Goal: Transaction & Acquisition: Purchase product/service

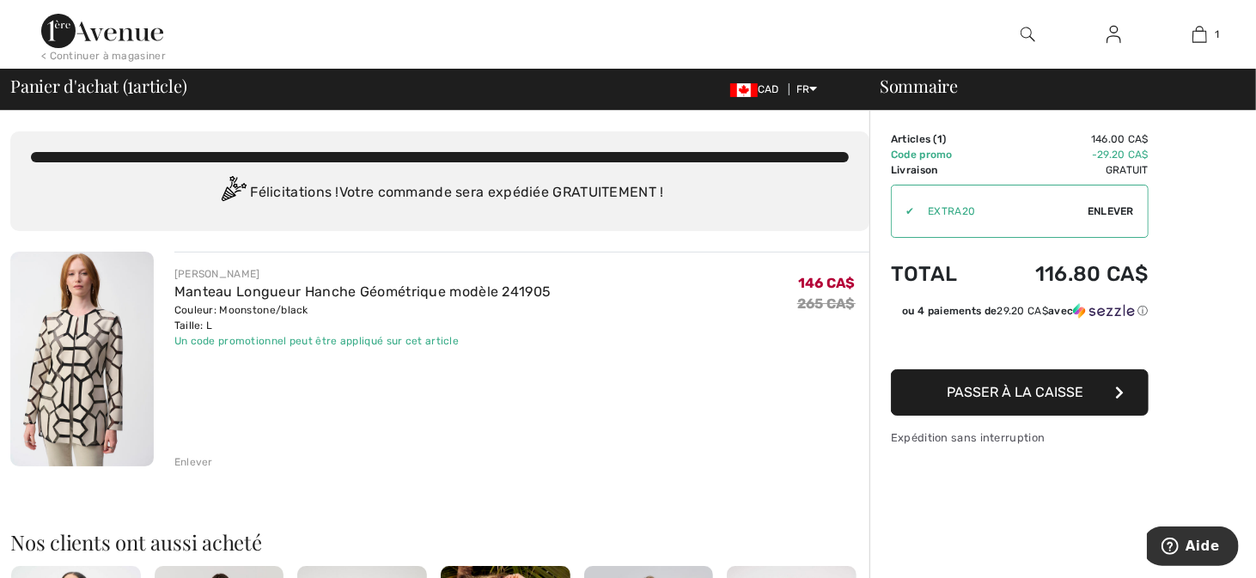
click at [1078, 400] on span "Passer à la caisse" at bounding box center [1016, 392] width 137 height 16
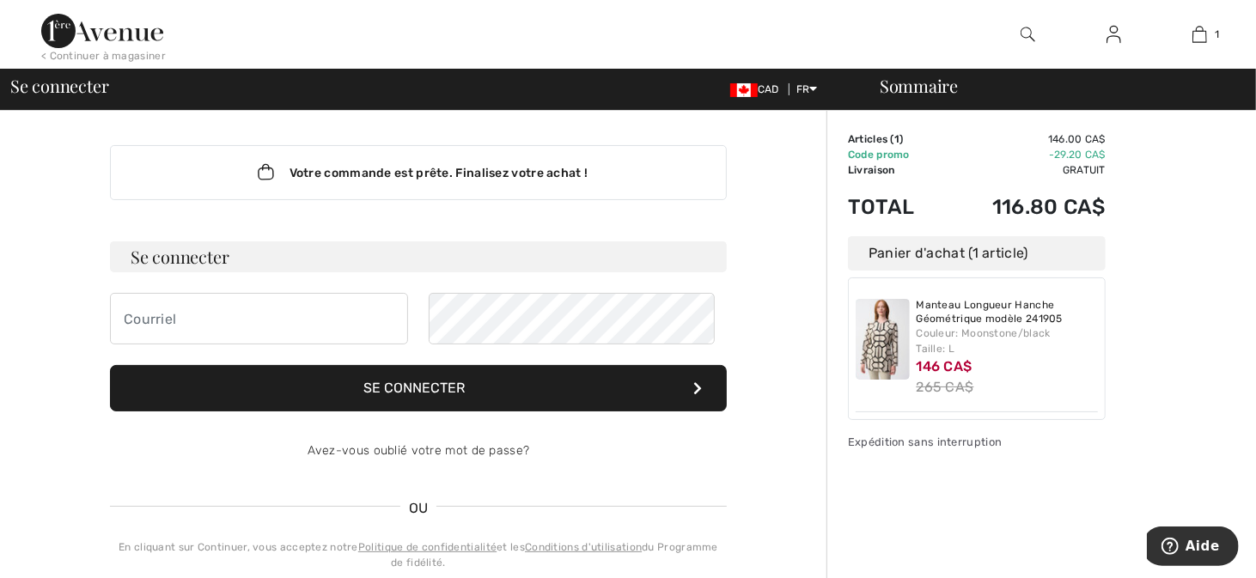
click at [970, 271] on div "Panier d'achat (1 article)" at bounding box center [977, 253] width 258 height 34
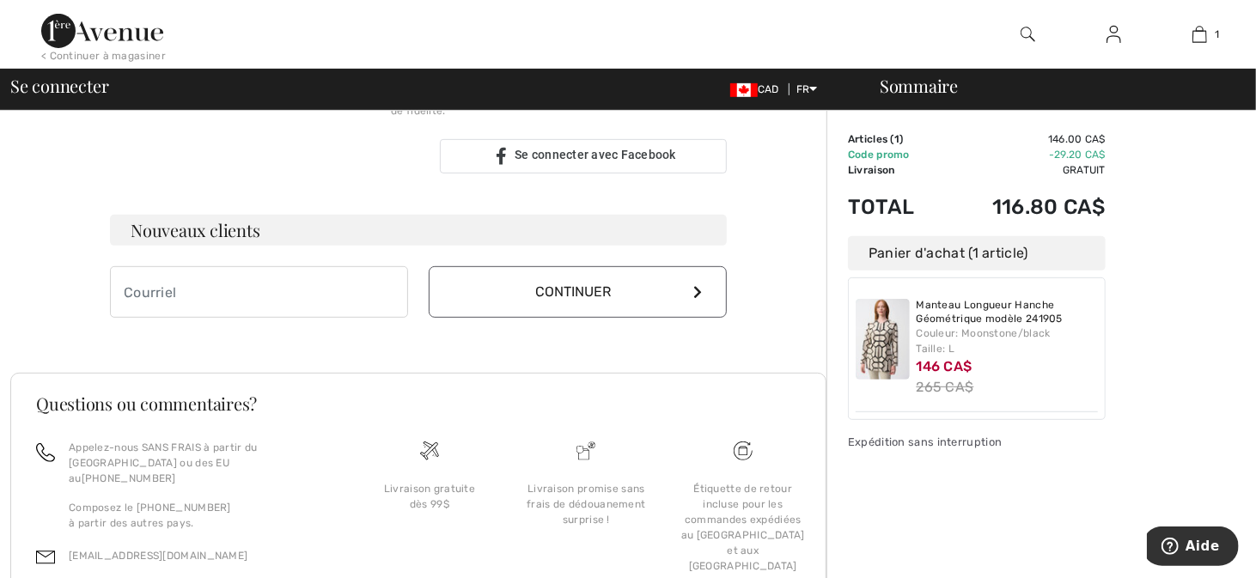
scroll to position [454, 0]
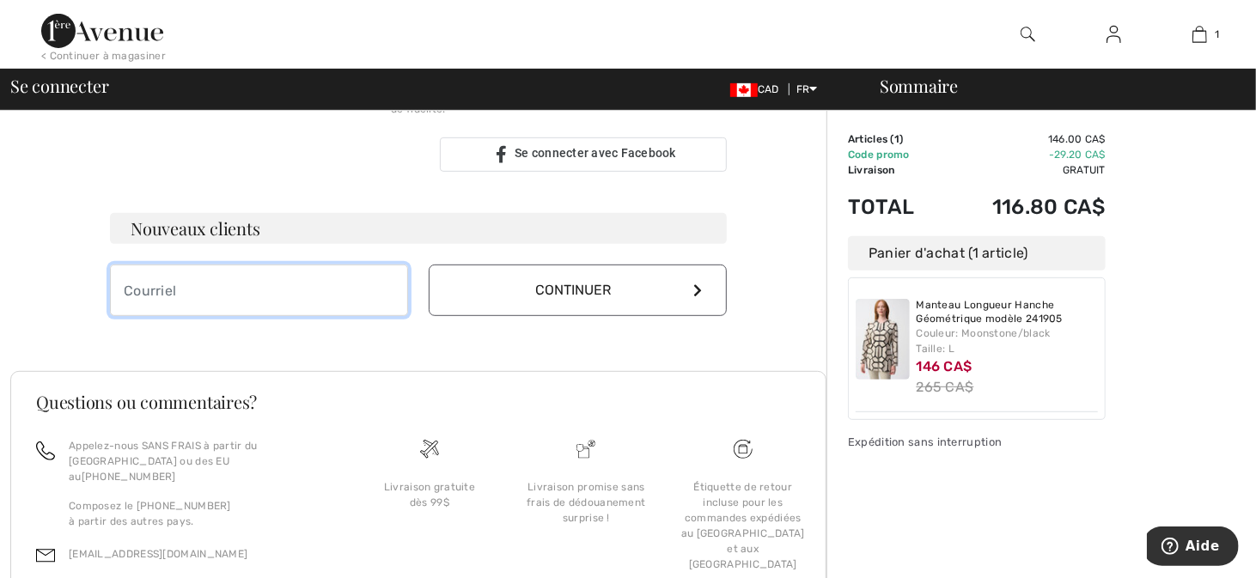
click at [239, 316] on input "email" at bounding box center [259, 291] width 298 height 52
type input "[EMAIL_ADDRESS][DOMAIN_NAME]"
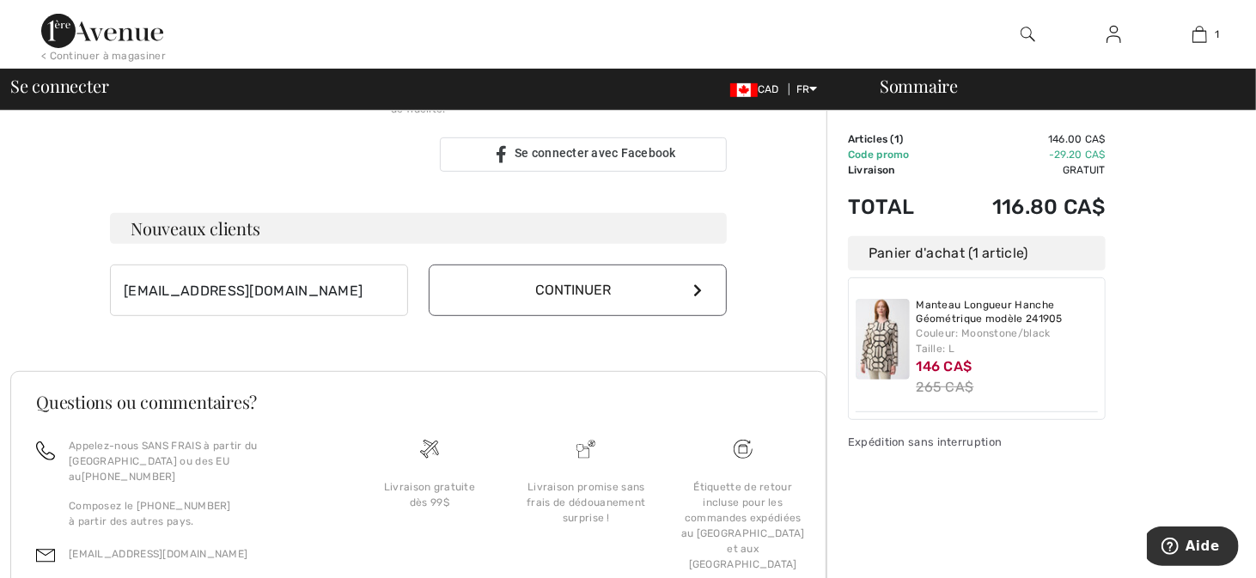
click at [643, 316] on button "Continuer" at bounding box center [578, 291] width 298 height 52
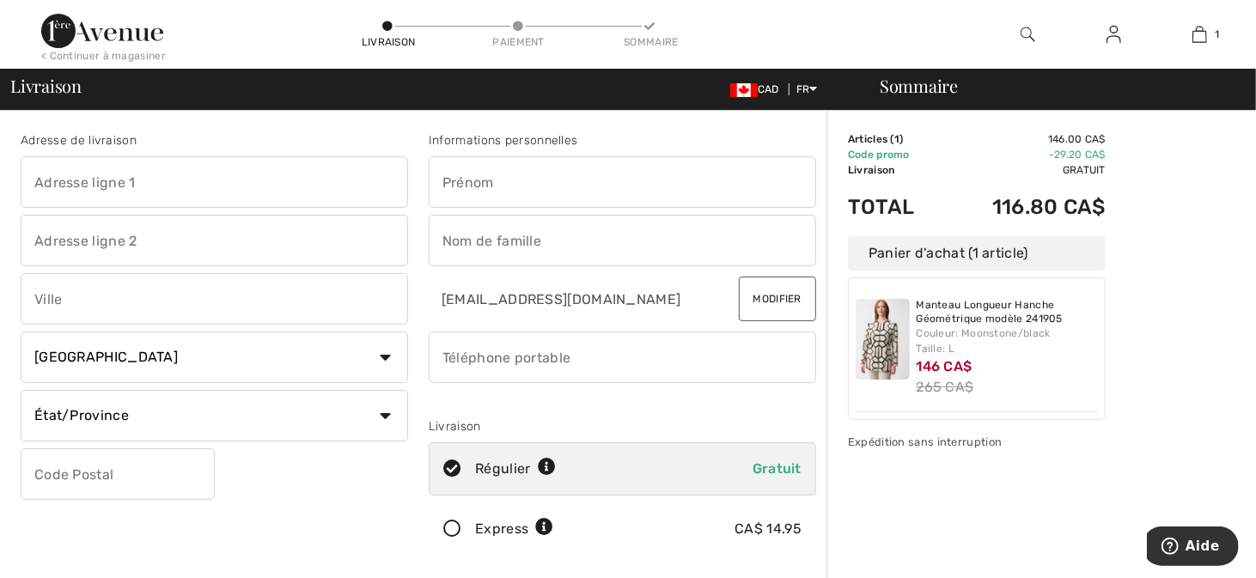
click at [120, 186] on input "text" at bounding box center [214, 182] width 387 height 52
type input "7075 Gouin Est condo 404"
type input "MONTREAL"
type input "H1E 5A8"
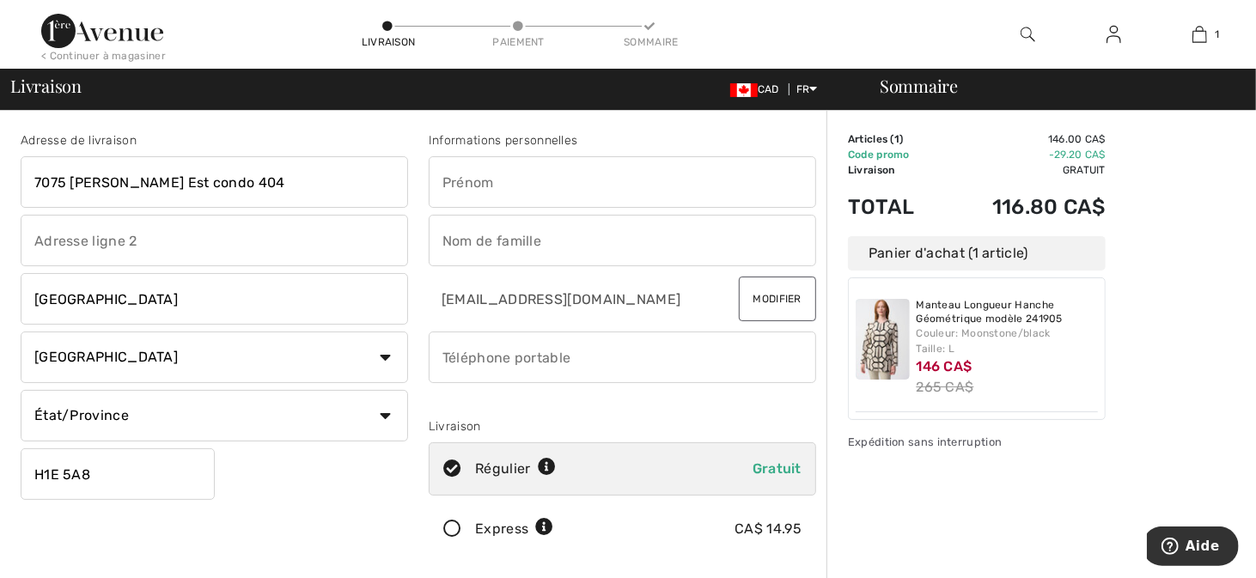
type input "5148036930"
type input "H1E5A8"
click at [533, 191] on input "text" at bounding box center [622, 182] width 387 height 52
type input "Nadher"
select select "QC"
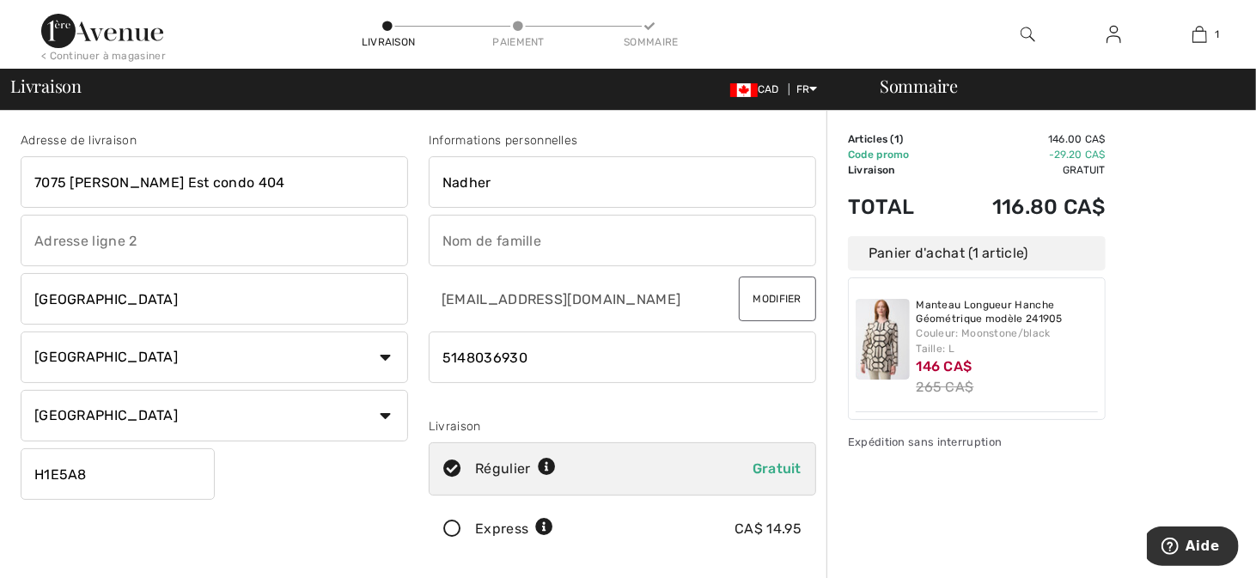
type input "H1E 5A8"
type input "Essafi"
type input "H1E5A8"
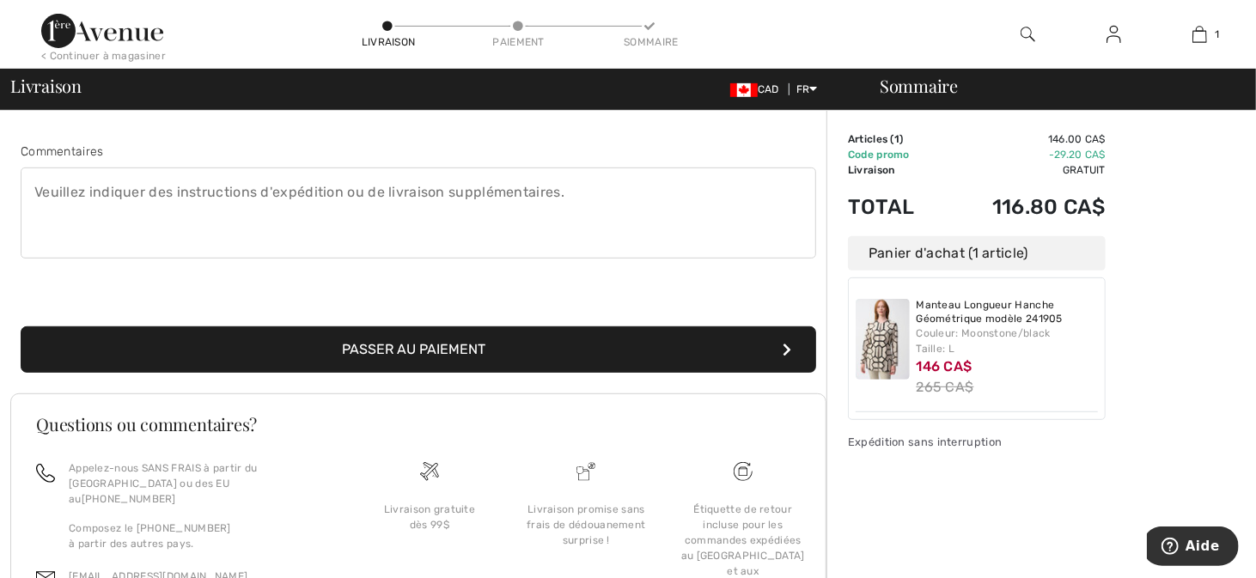
scroll to position [446, 0]
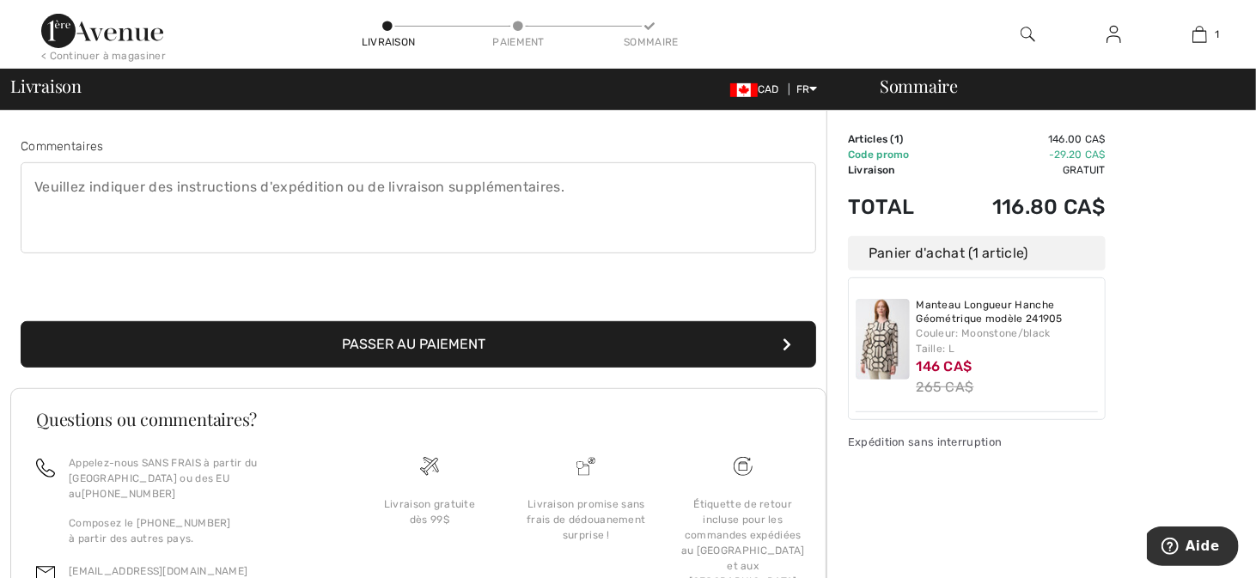
click at [457, 368] on button "Passer au paiement" at bounding box center [418, 344] width 795 height 46
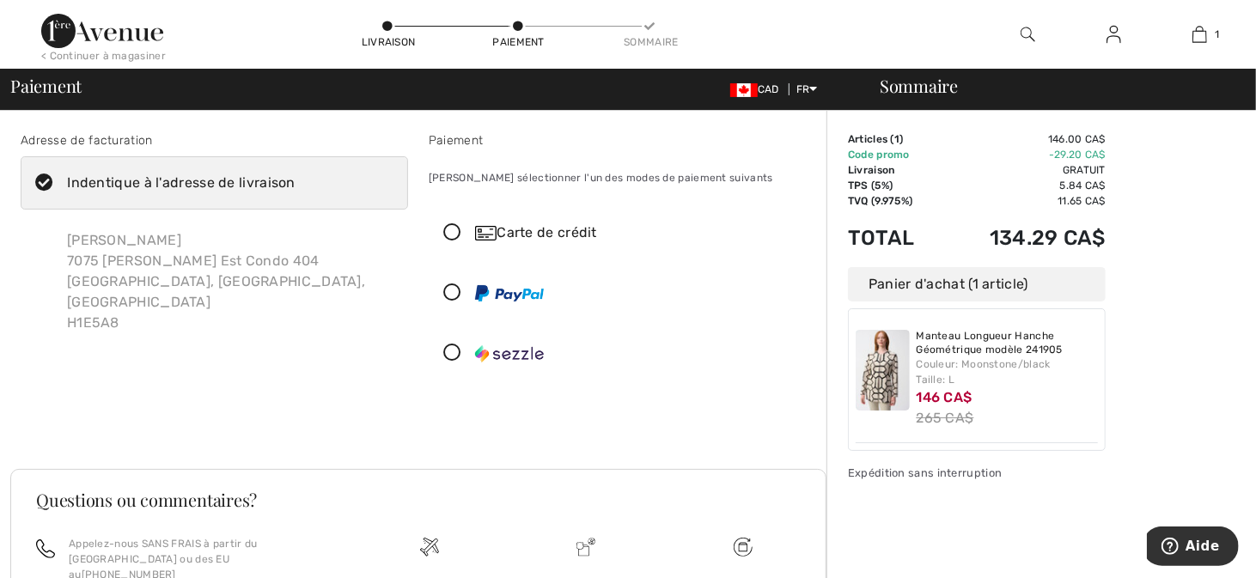
click at [467, 302] on icon at bounding box center [453, 293] width 46 height 18
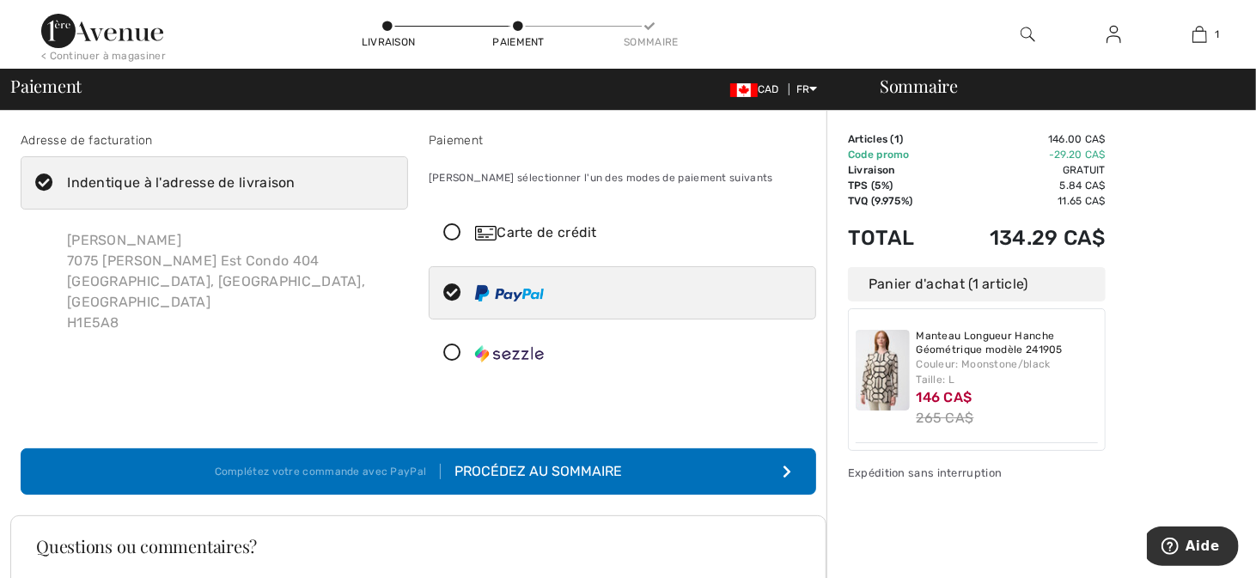
click at [773, 495] on button "Complétez votre commande avec PayPal Procédez au sommaire" at bounding box center [418, 471] width 795 height 46
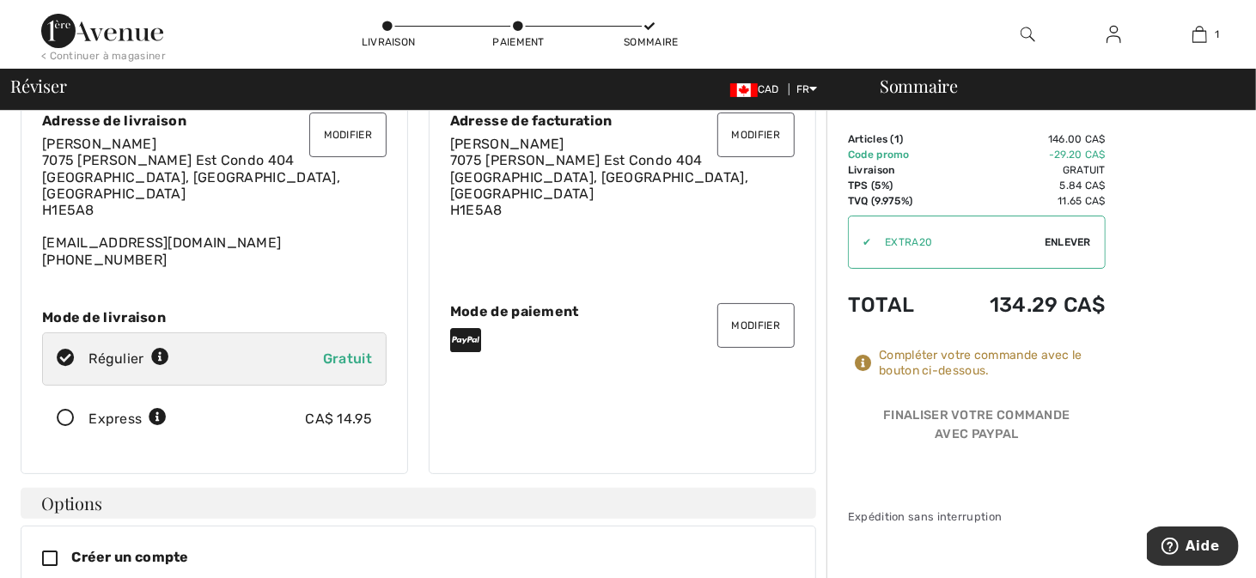
scroll to position [103, 0]
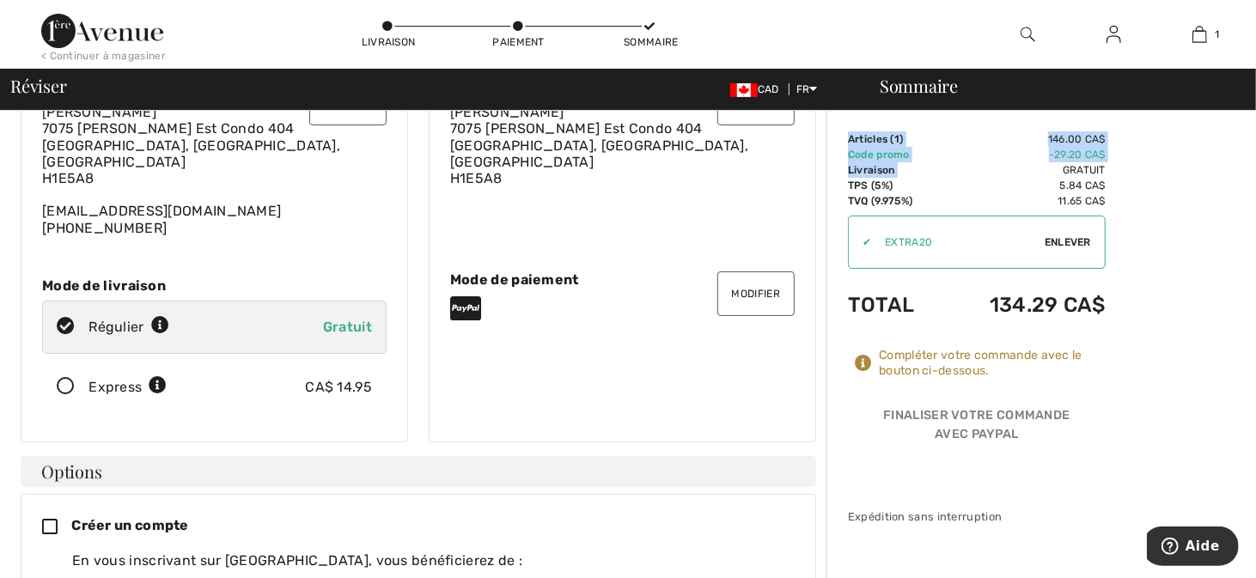
drag, startPoint x: 1068, startPoint y: 166, endPoint x: 1133, endPoint y: 174, distance: 65.7
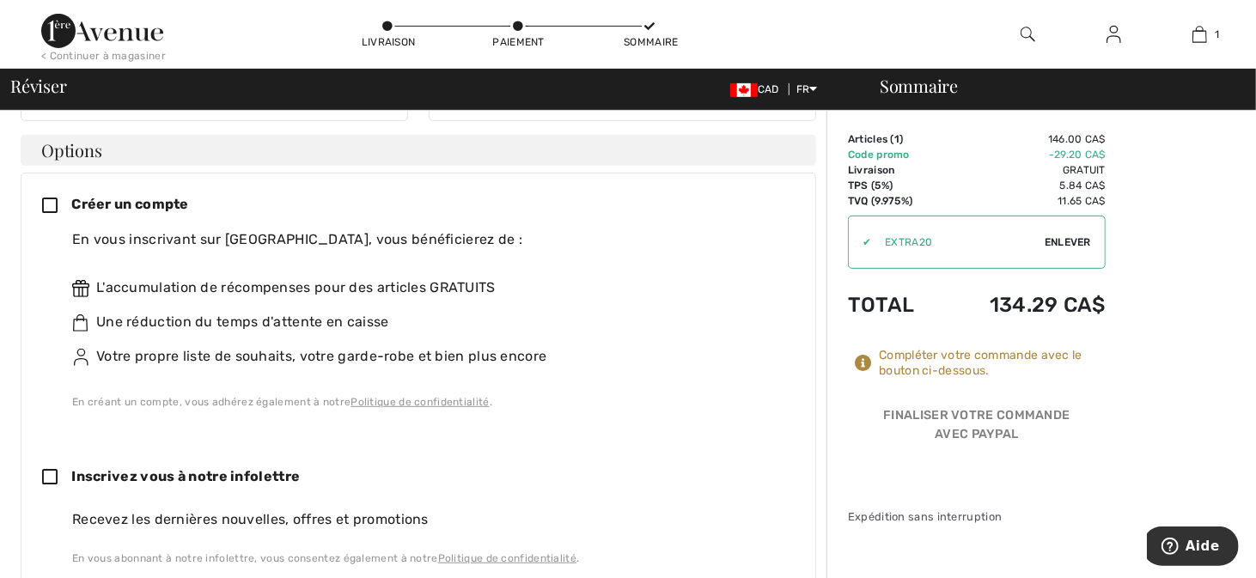
scroll to position [466, 0]
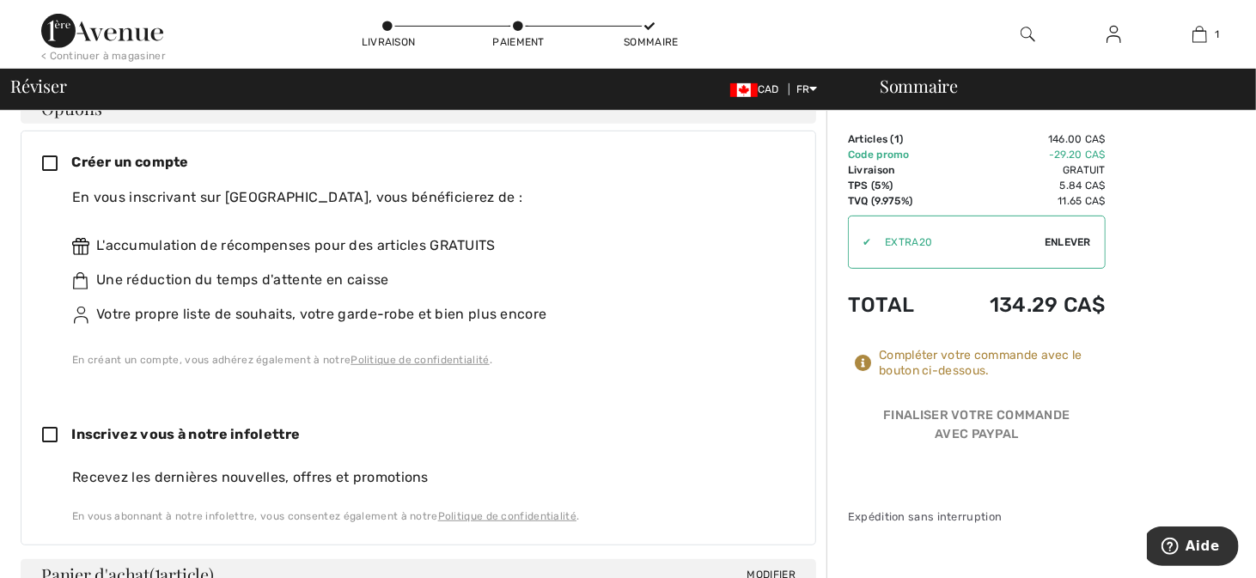
click at [64, 174] on icon at bounding box center [56, 164] width 29 height 18
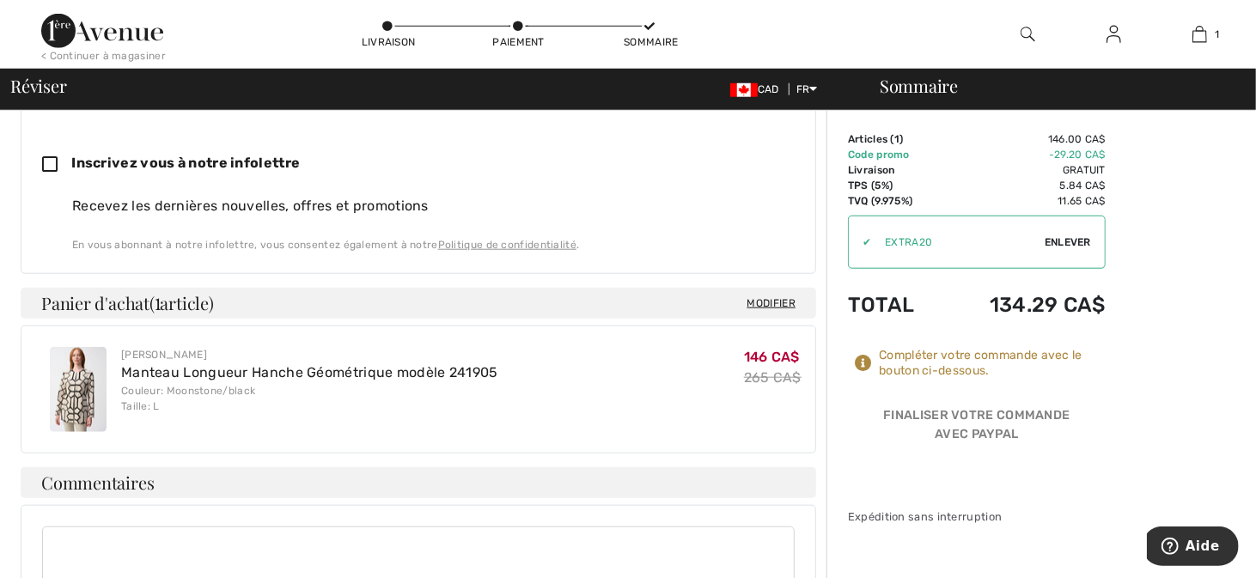
scroll to position [964, 0]
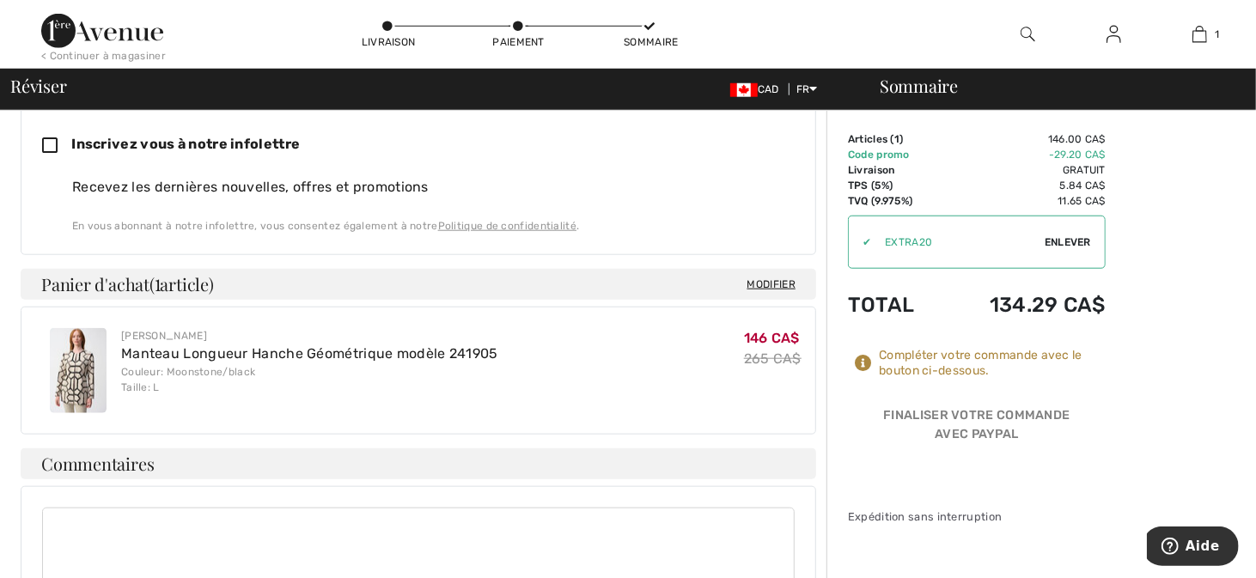
click at [71, 155] on icon at bounding box center [56, 146] width 29 height 18
checkbox input "true"
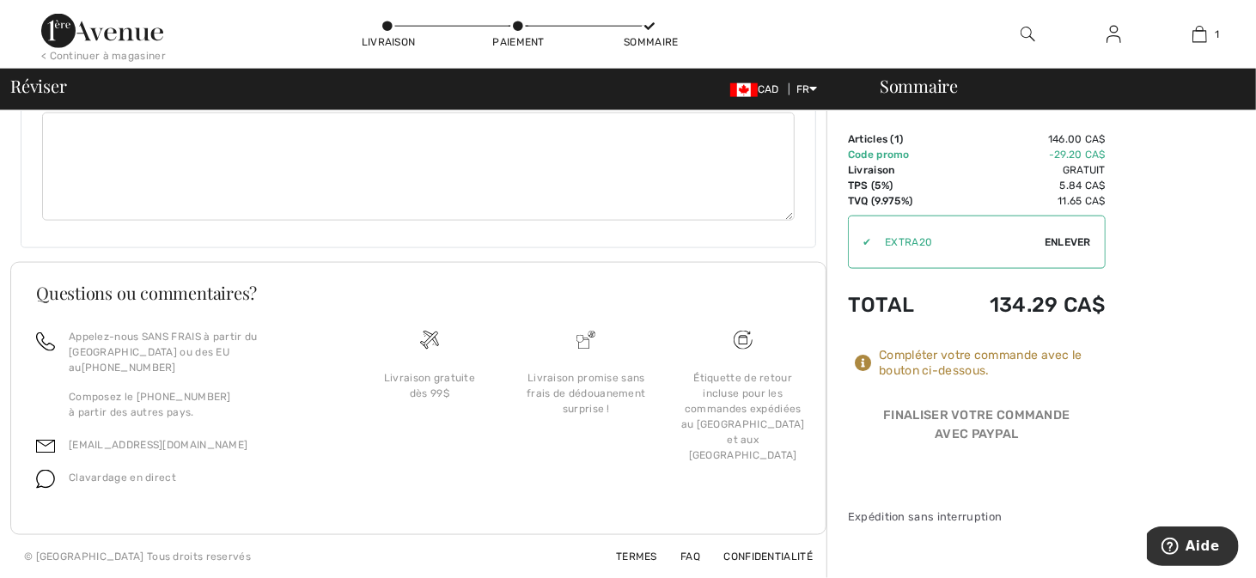
scroll to position [1353, 0]
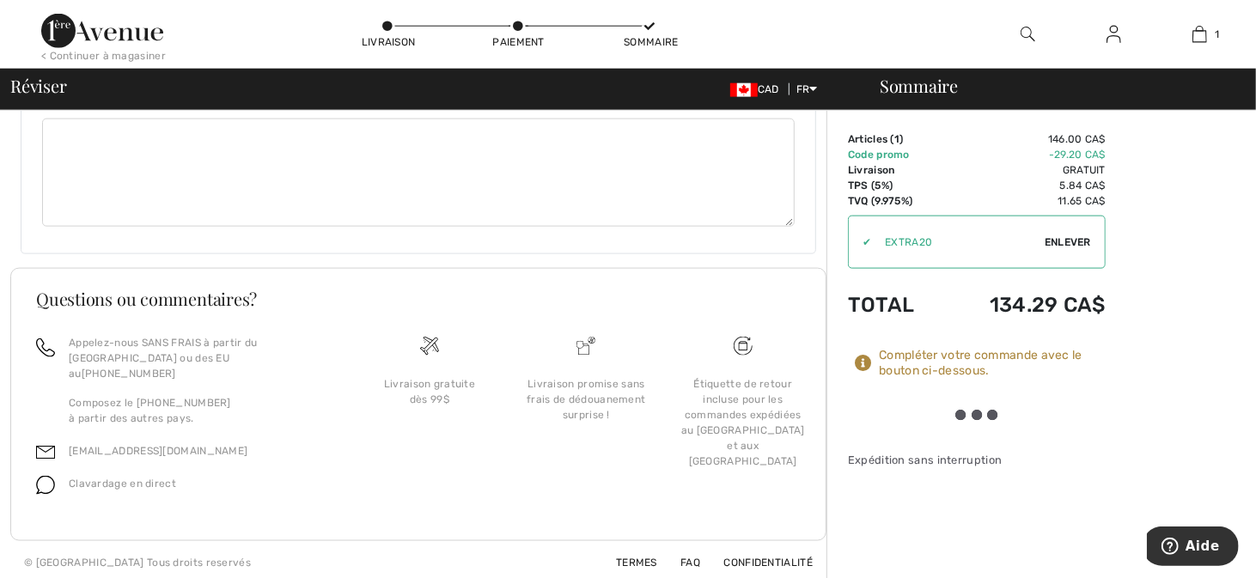
click at [1106, 45] on img at bounding box center [1113, 34] width 15 height 21
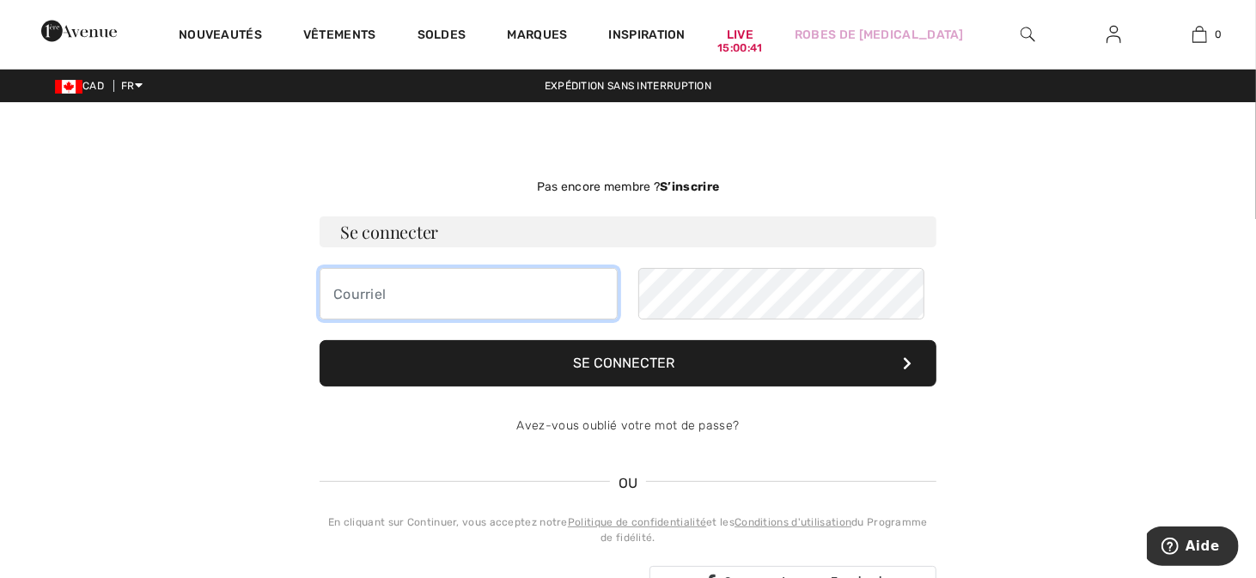
click at [383, 320] on input "email" at bounding box center [469, 294] width 298 height 52
type input "[EMAIL_ADDRESS][DOMAIN_NAME]"
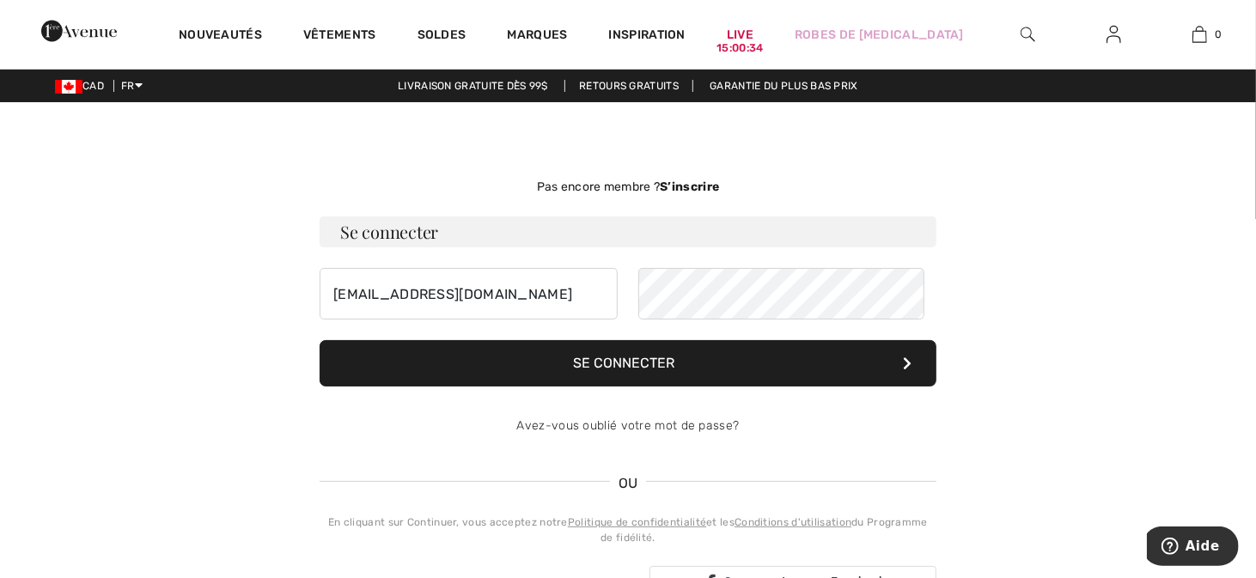
click at [641, 387] on button "Se connecter" at bounding box center [628, 363] width 617 height 46
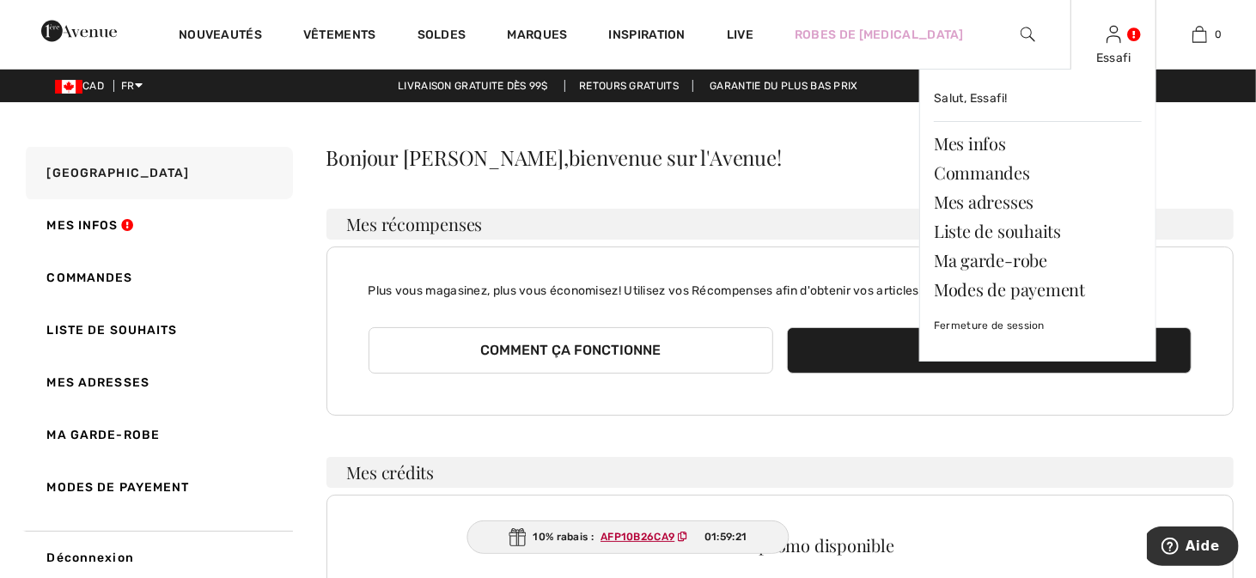
click at [1127, 45] on div "Essafi Salut, Essafi! Mes infos Commandes Mes adresses Liste de souhaits Ma gar…" at bounding box center [1113, 34] width 86 height 69
click at [1021, 173] on link "Commandes" at bounding box center [1038, 172] width 208 height 29
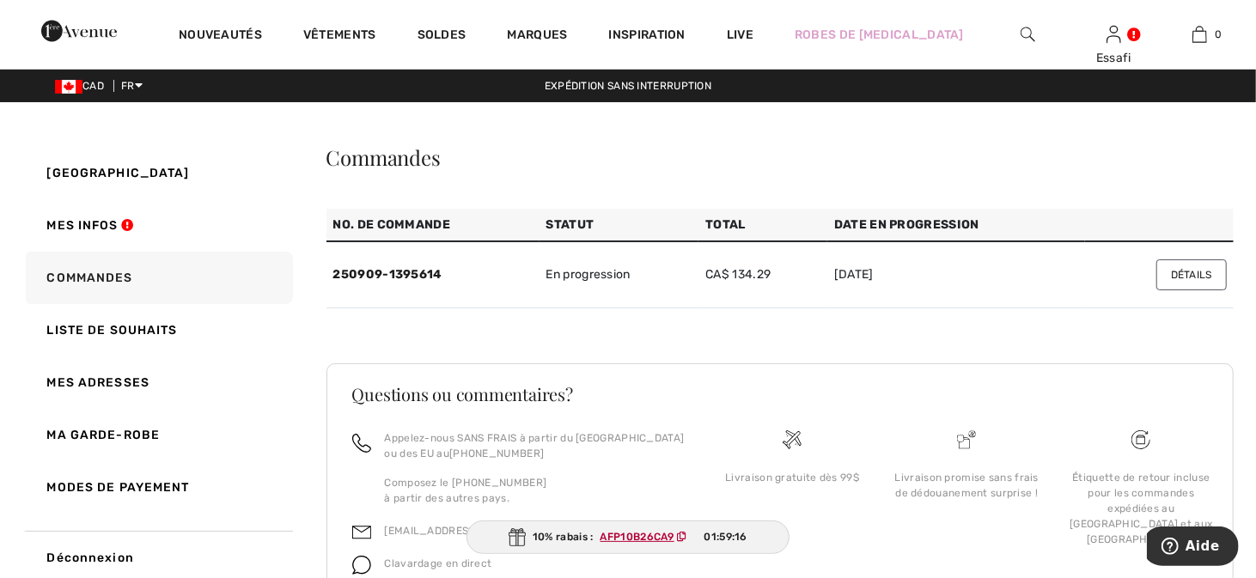
drag, startPoint x: 828, startPoint y: 327, endPoint x: 940, endPoint y: 337, distance: 112.1
click at [936, 308] on td "[DATE]" at bounding box center [956, 274] width 258 height 67
click at [948, 447] on footer "Questions ou commentaires? Appelez-nous SANS FRAIS à partir du [GEOGRAPHIC_DATA…" at bounding box center [780, 492] width 908 height 258
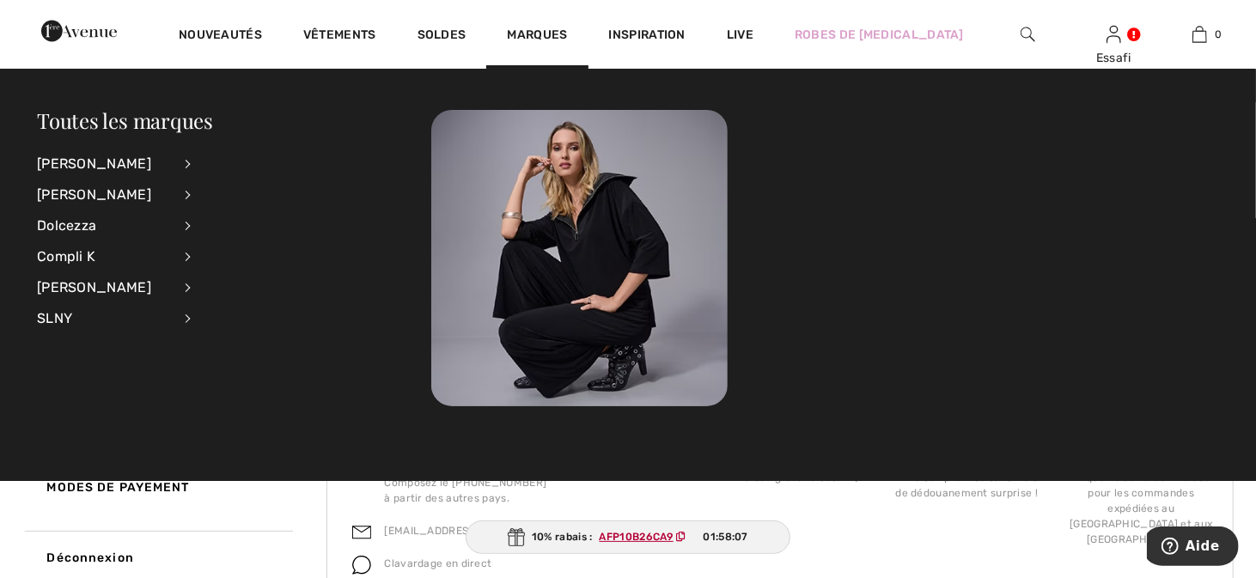
drag, startPoint x: 1065, startPoint y: 203, endPoint x: 1102, endPoint y: 155, distance: 60.7
click at [1065, 203] on div at bounding box center [825, 258] width 788 height 296
click at [1117, 52] on div "Essafi" at bounding box center [1113, 58] width 84 height 18
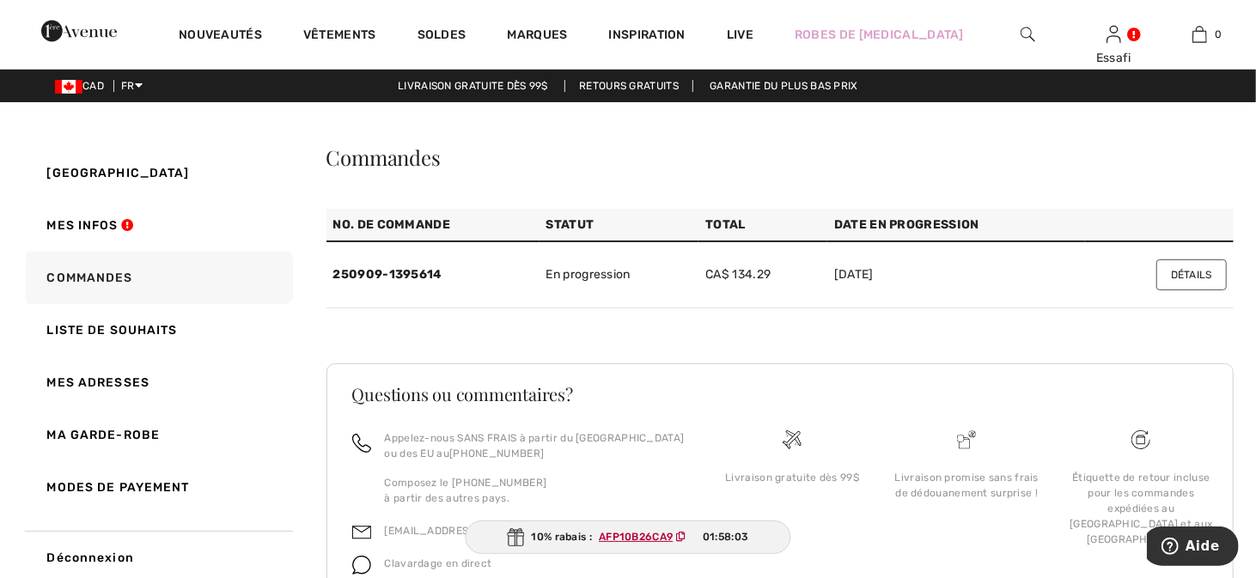
click at [910, 410] on div "Commandes No. de Commande Statut Total Date en progression 250909-1395614 En pr…" at bounding box center [780, 405] width 908 height 517
click at [1156, 290] on button "Détails" at bounding box center [1191, 274] width 70 height 31
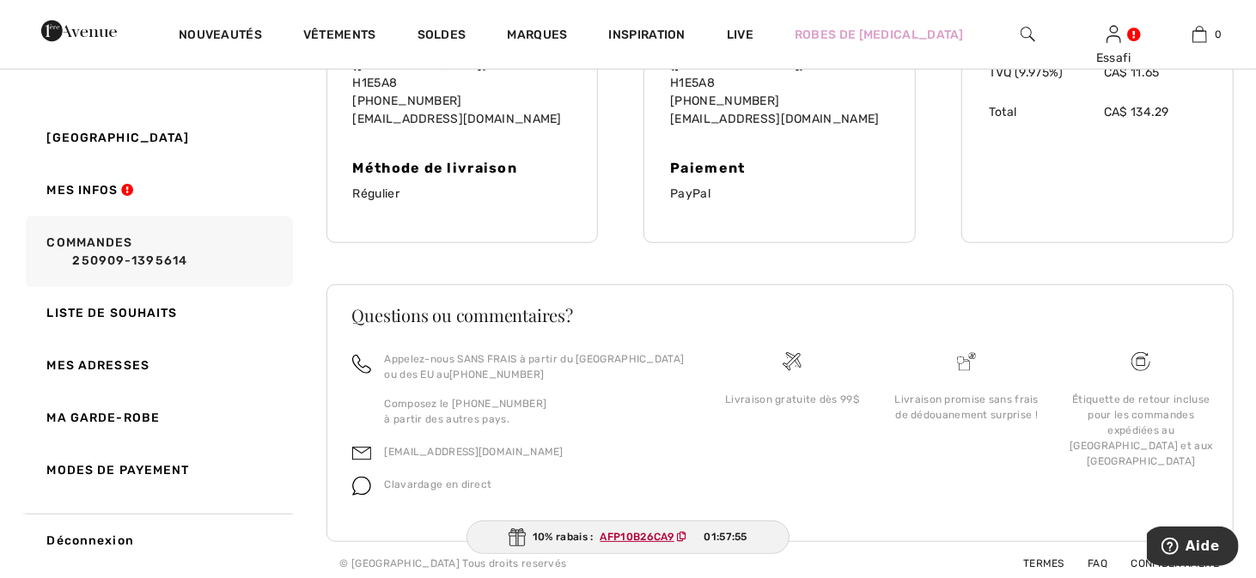
scroll to position [588, 0]
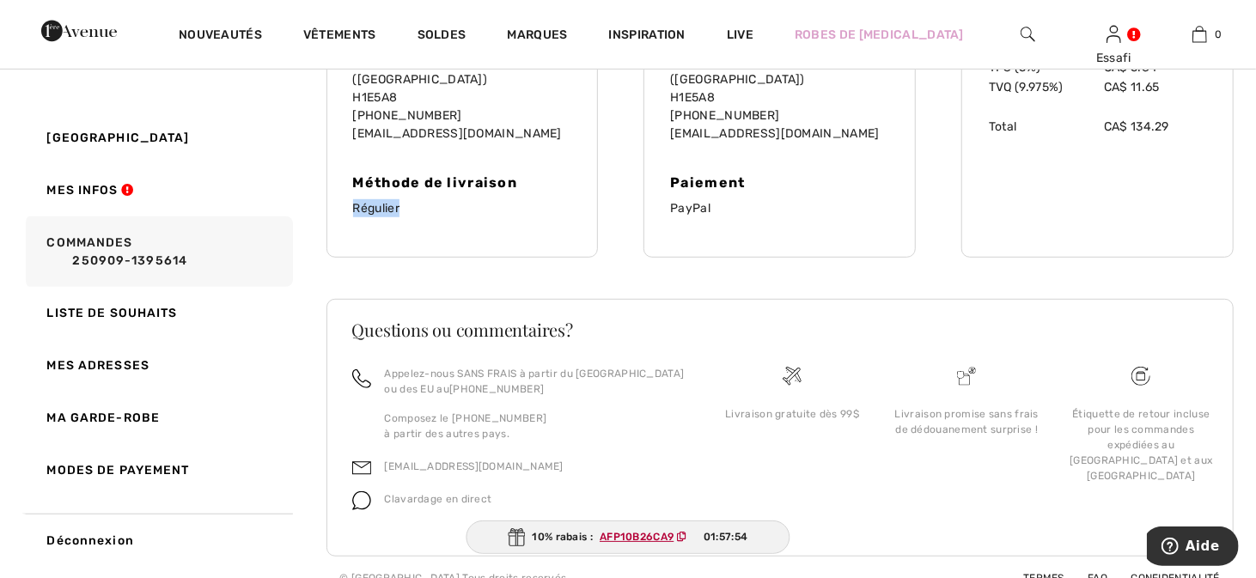
drag, startPoint x: 381, startPoint y: 254, endPoint x: 419, endPoint y: 254, distance: 37.8
click at [418, 217] on p "Régulier" at bounding box center [462, 208] width 219 height 18
click at [537, 258] on div "Adresse de facturation [STREET_ADDRESS][PERSON_NAME] H1E5A8 [PHONE_NUMBER] [EMA…" at bounding box center [462, 102] width 272 height 311
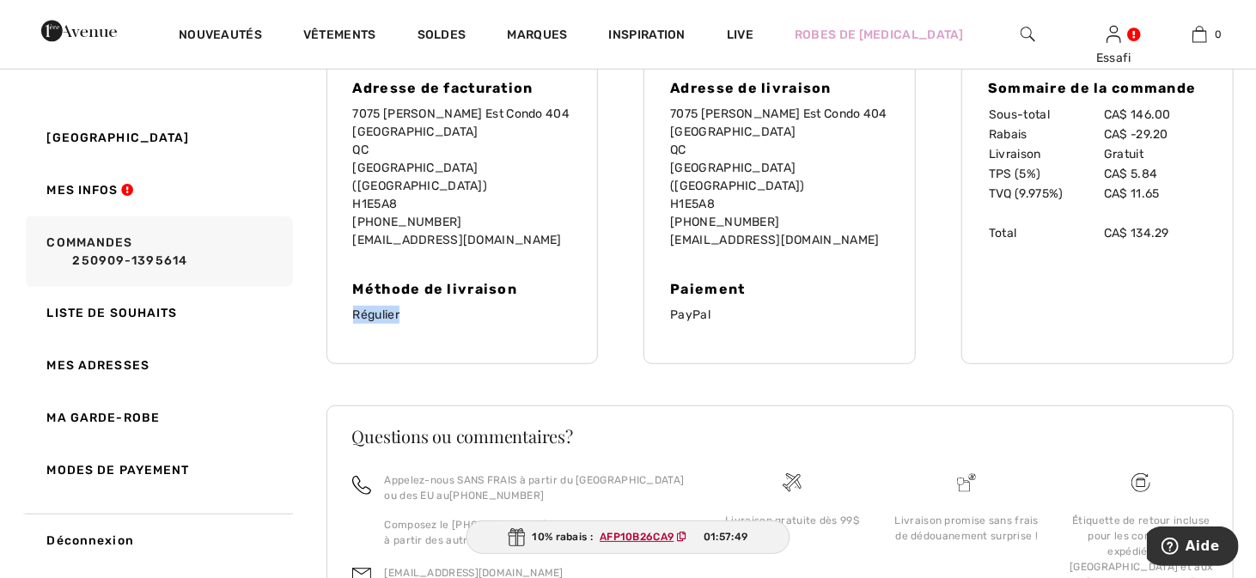
scroll to position [475, 0]
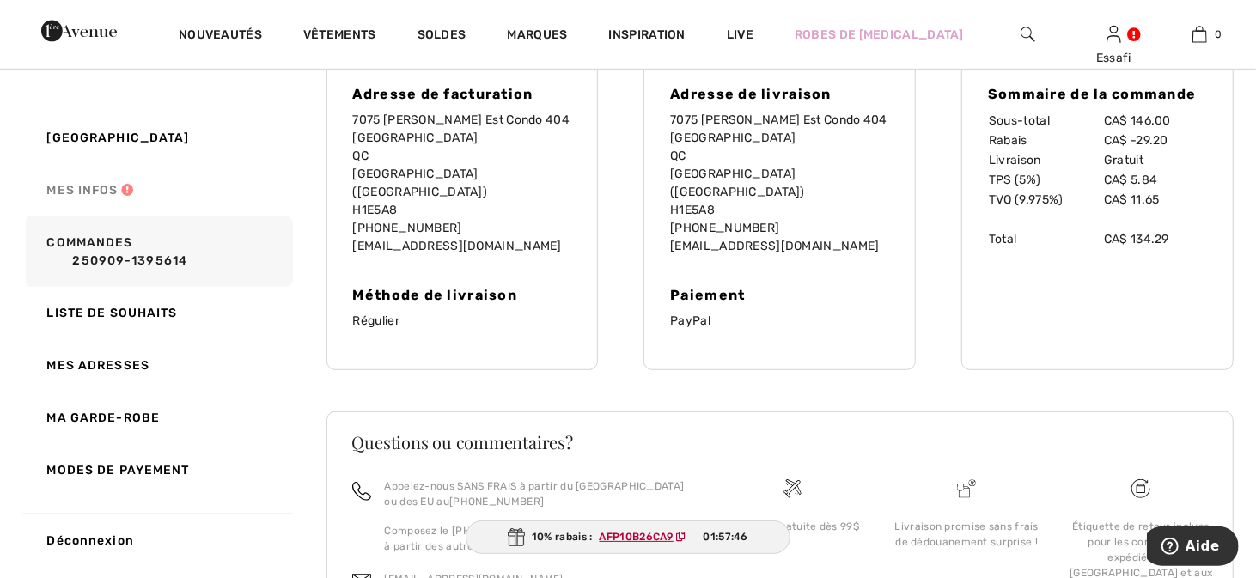
click at [99, 193] on link "Mes infos" at bounding box center [157, 190] width 271 height 52
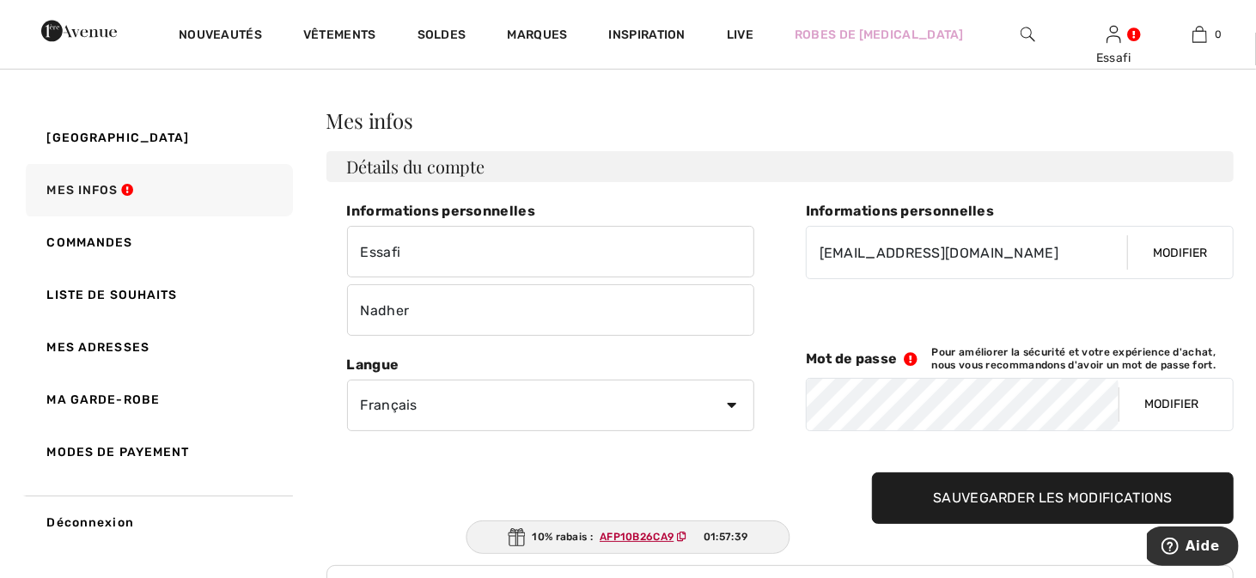
scroll to position [35, 0]
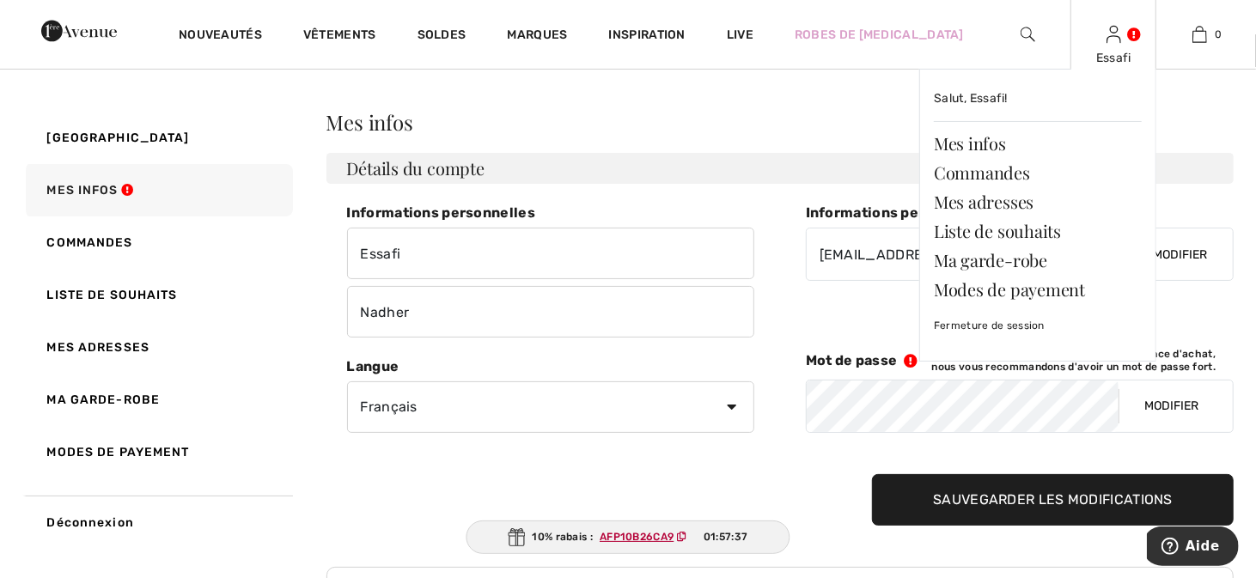
drag, startPoint x: 1119, startPoint y: 46, endPoint x: 1122, endPoint y: 79, distance: 32.7
click at [1119, 46] on div "Essafi Salut, Essafi! Mes infos Commandes Mes adresses Liste de souhaits Ma gar…" at bounding box center [1113, 34] width 86 height 69
click at [993, 342] on link "Fermeture de session" at bounding box center [1038, 325] width 208 height 43
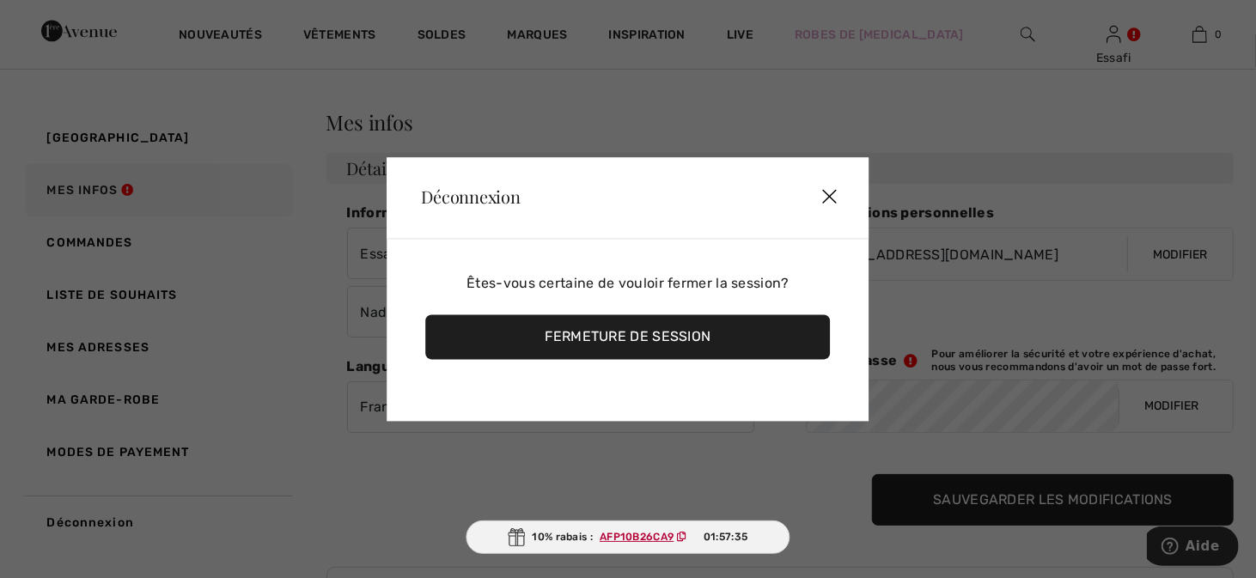
click at [641, 334] on div "Fermeture de session" at bounding box center [627, 336] width 405 height 45
